Goal: Information Seeking & Learning: Learn about a topic

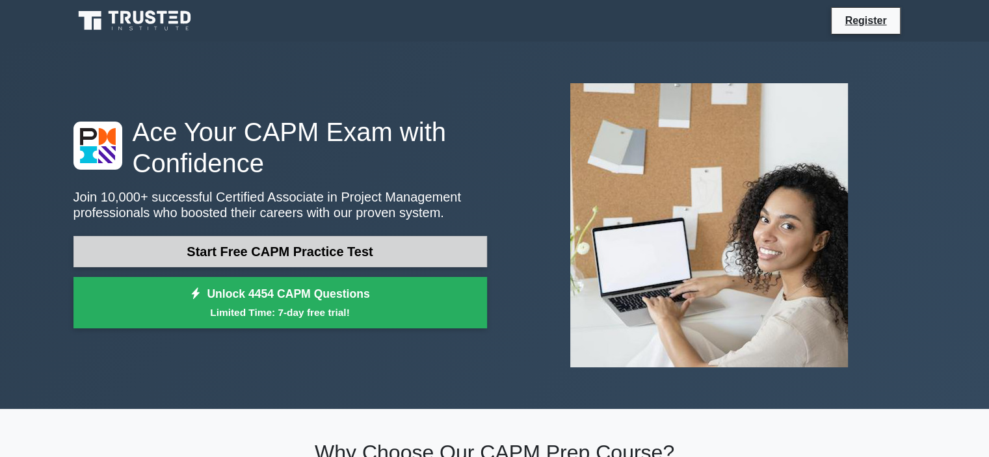
click at [366, 255] on link "Start Free CAPM Practice Test" at bounding box center [281, 251] width 414 height 31
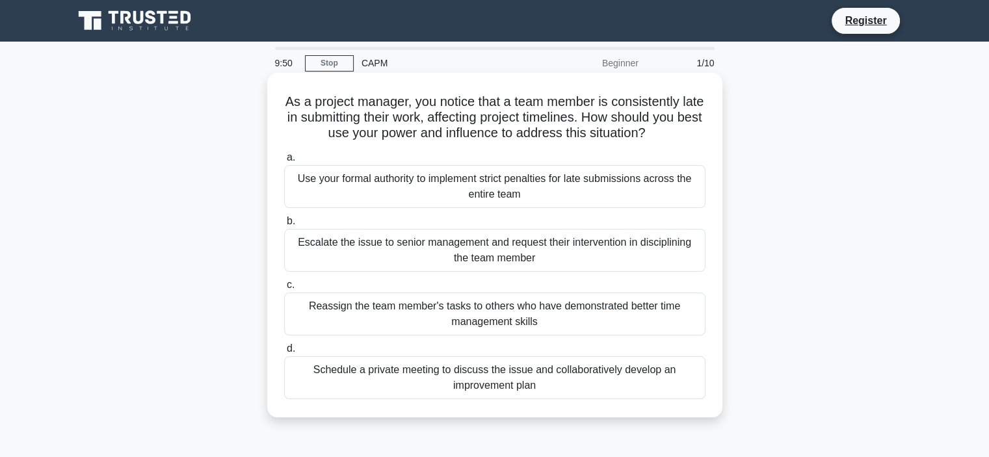
click at [463, 183] on div "Use your formal authority to implement strict penalties for late submissions ac…" at bounding box center [495, 186] width 422 height 43
click at [284, 162] on input "a. Use your formal authority to implement strict penalties for late submissions…" at bounding box center [284, 158] width 0 height 8
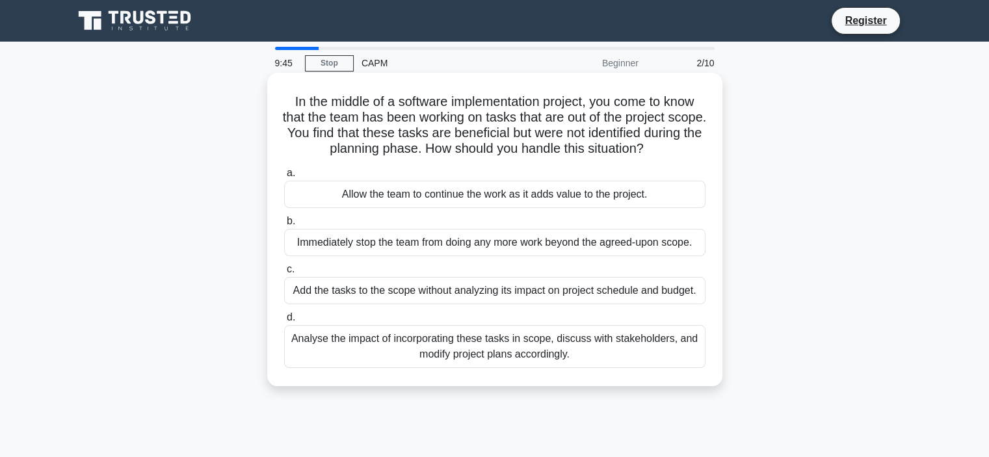
click at [432, 197] on div "Allow the team to continue the work as it adds value to the project." at bounding box center [495, 194] width 422 height 27
click at [284, 178] on input "a. Allow the team to continue the work as it adds value to the project." at bounding box center [284, 173] width 0 height 8
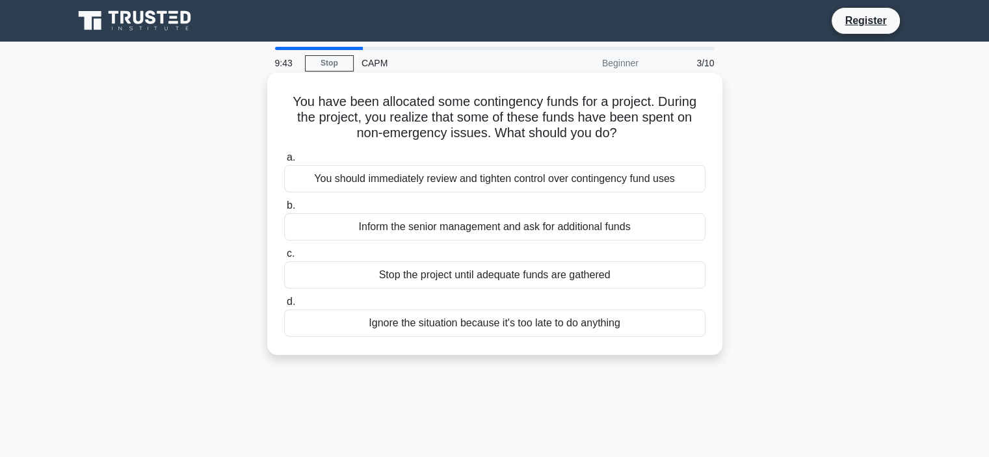
click at [467, 226] on div "Inform the senior management and ask for additional funds" at bounding box center [495, 226] width 422 height 27
click at [284, 210] on input "b. Inform the senior management and ask for additional funds" at bounding box center [284, 206] width 0 height 8
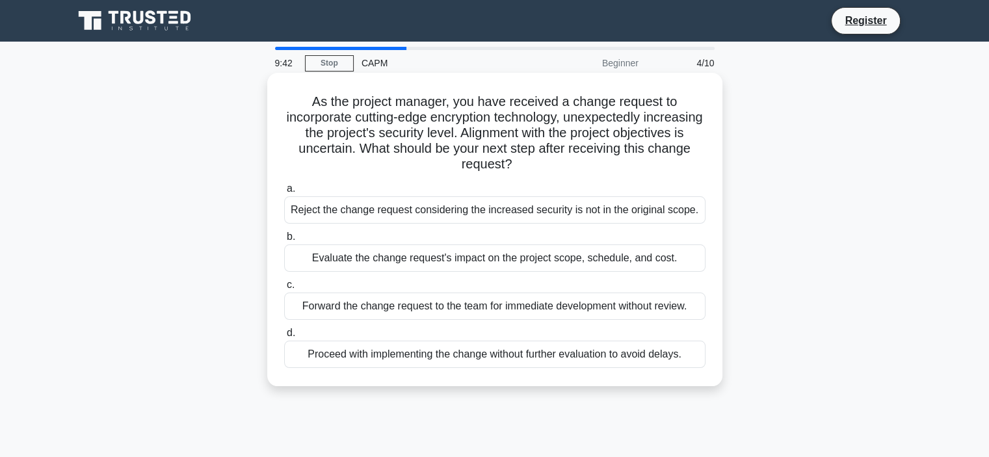
click at [465, 260] on div "Evaluate the change request's impact on the project scope, schedule, and cost." at bounding box center [495, 258] width 422 height 27
click at [284, 241] on input "b. Evaluate the change request's impact on the project scope, schedule, and cos…" at bounding box center [284, 237] width 0 height 8
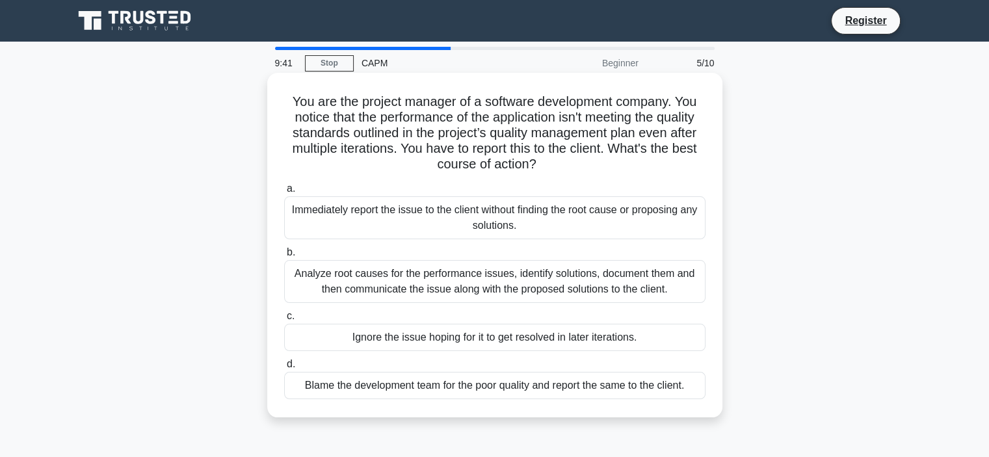
click at [472, 276] on div "Analyze root causes for the performance issues, identify solutions, document th…" at bounding box center [495, 281] width 422 height 43
click at [284, 257] on input "b. Analyze root causes for the performance issues, identify solutions, document…" at bounding box center [284, 253] width 0 height 8
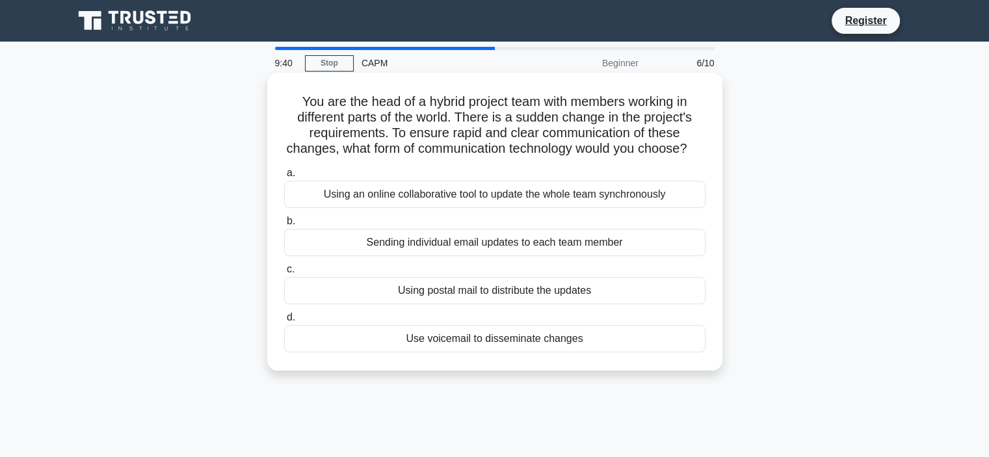
click at [543, 208] on div "Using an online collaborative tool to update the whole team synchronously" at bounding box center [495, 194] width 422 height 27
click at [284, 178] on input "a. Using an online collaborative tool to update the whole team synchronously" at bounding box center [284, 173] width 0 height 8
